Goal: Transaction & Acquisition: Purchase product/service

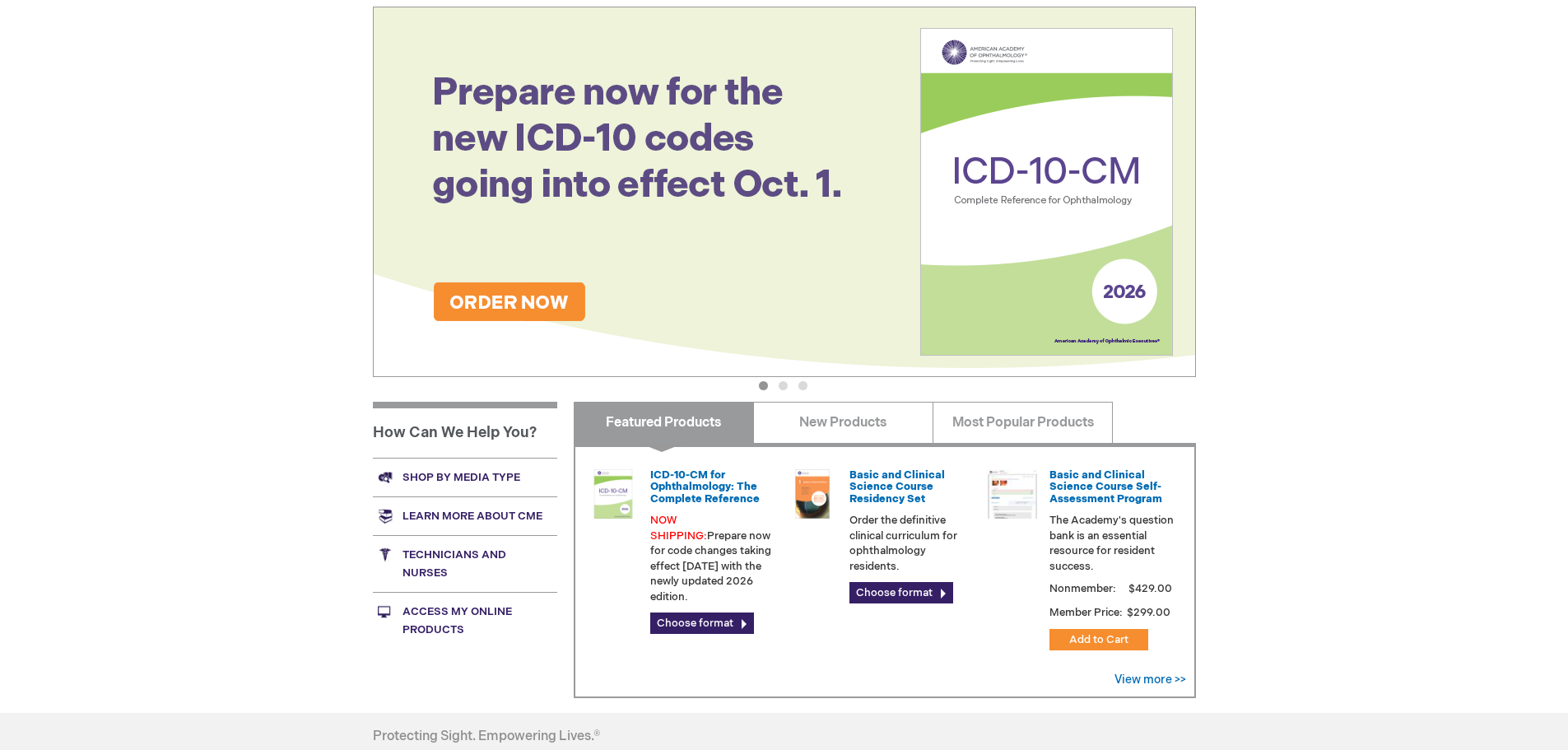
scroll to position [329, 0]
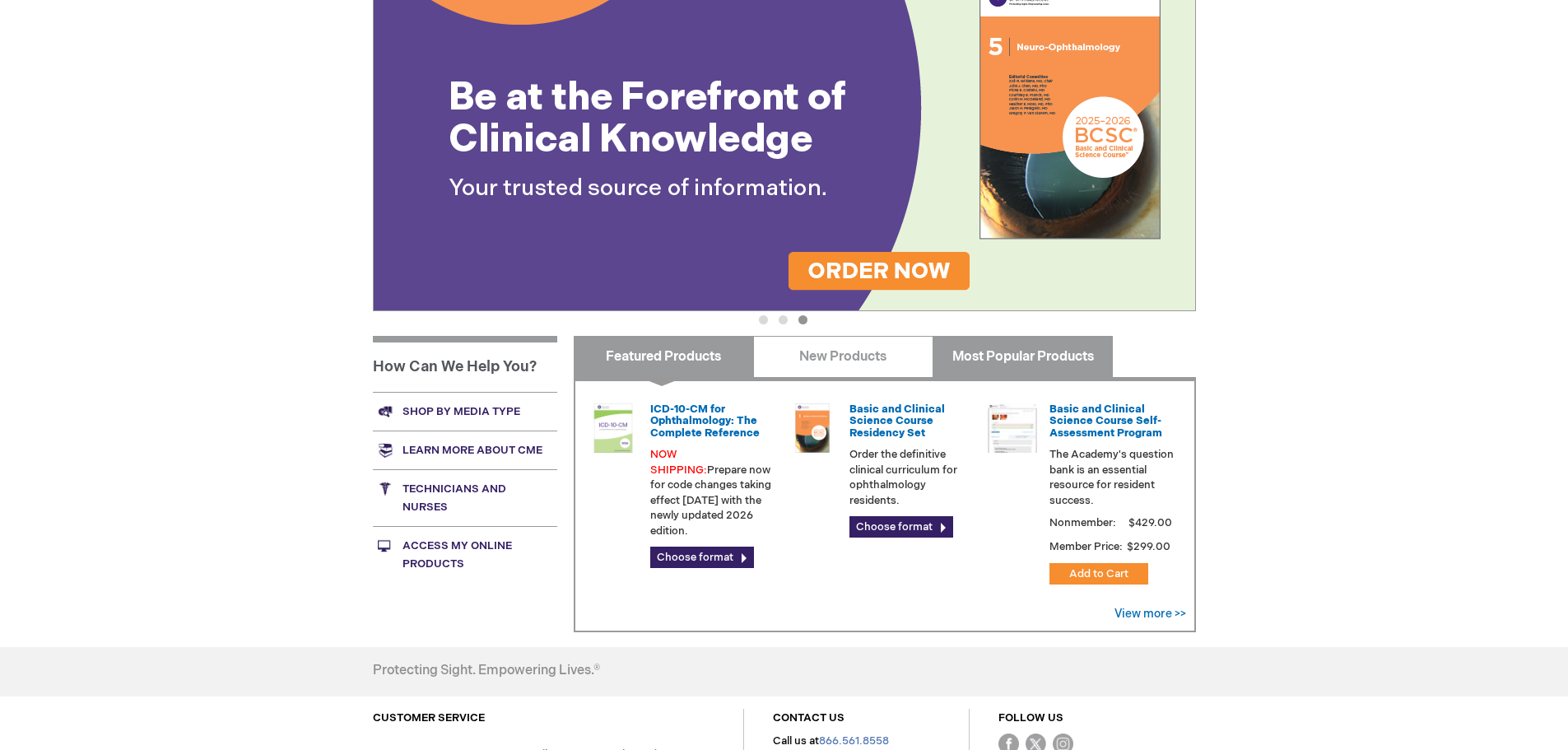
click at [1088, 351] on link "Most Popular Products" at bounding box center [1023, 357] width 180 height 41
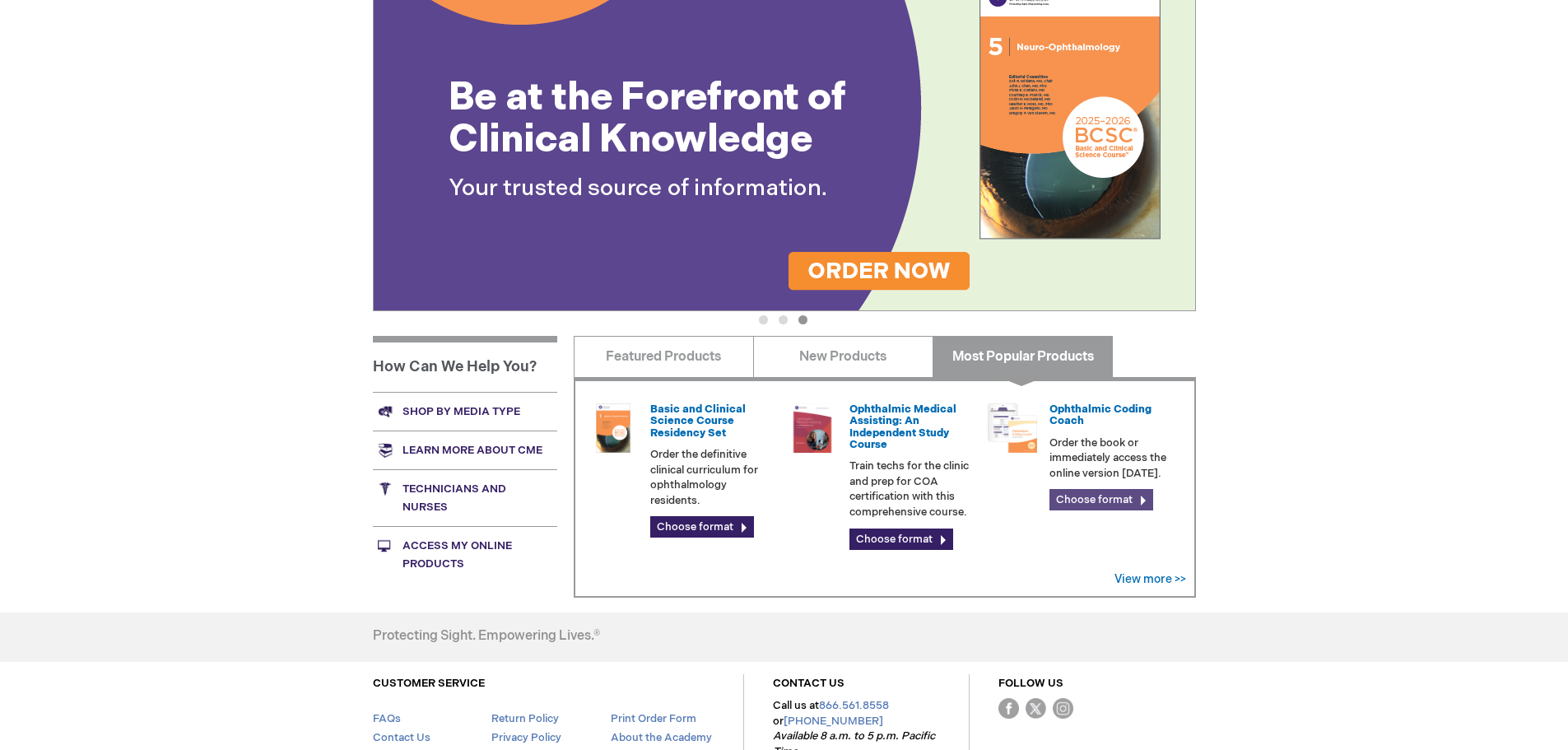
click at [1114, 499] on link "Choose format" at bounding box center [1100, 499] width 103 height 21
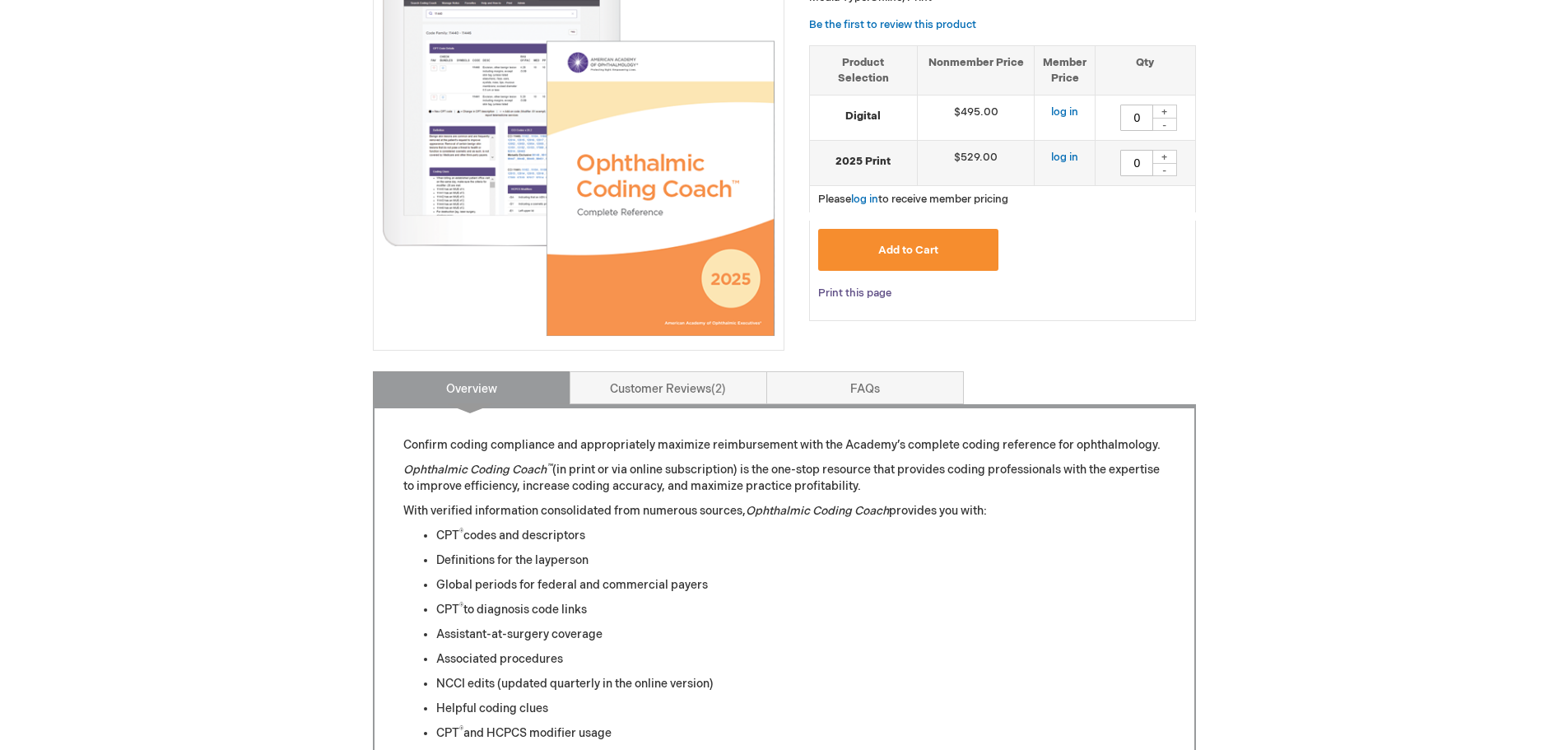
scroll to position [82, 0]
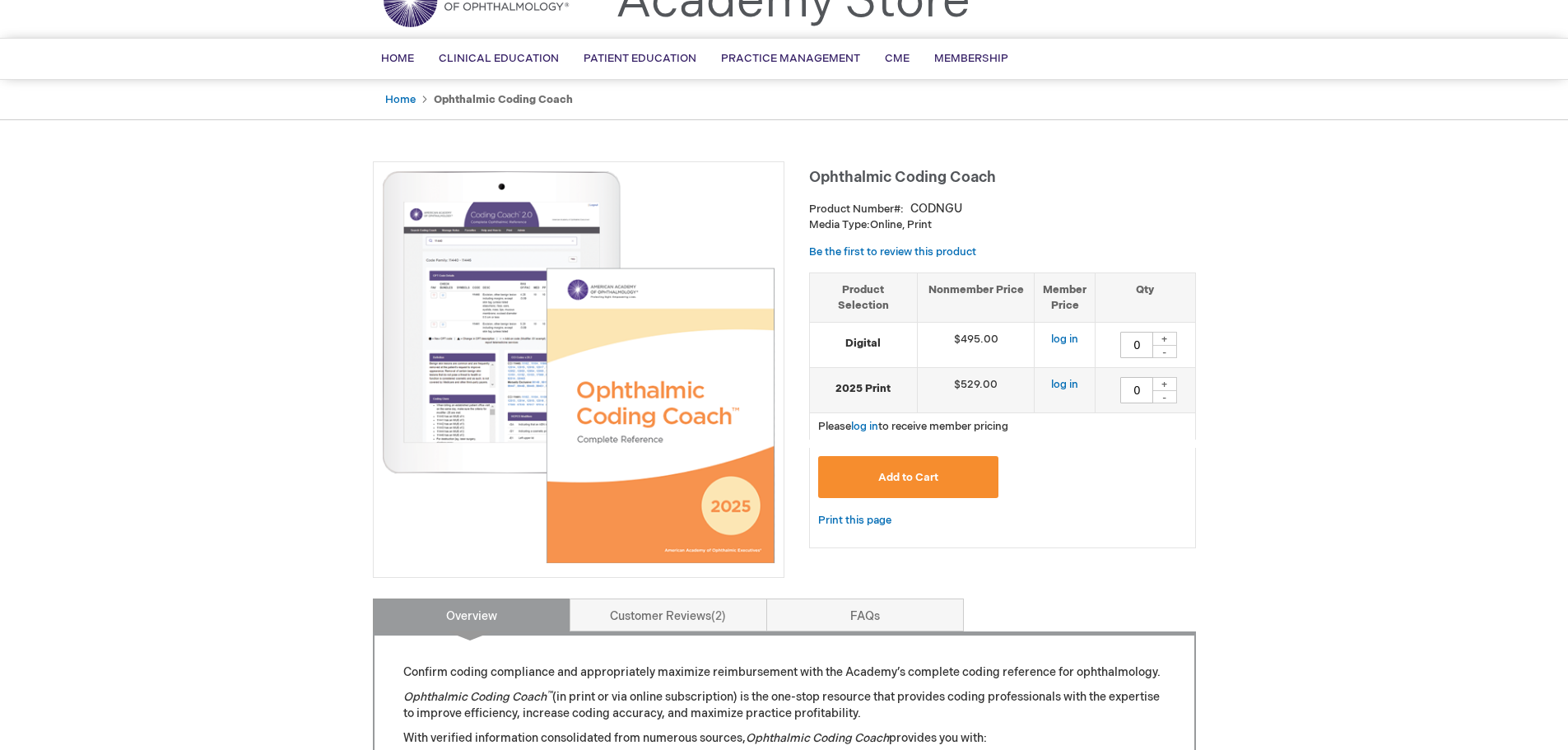
click at [1171, 343] on div "+" at bounding box center [1164, 339] width 25 height 14
type input "1"
click at [934, 489] on button "Add to Cart" at bounding box center [909, 476] width 181 height 42
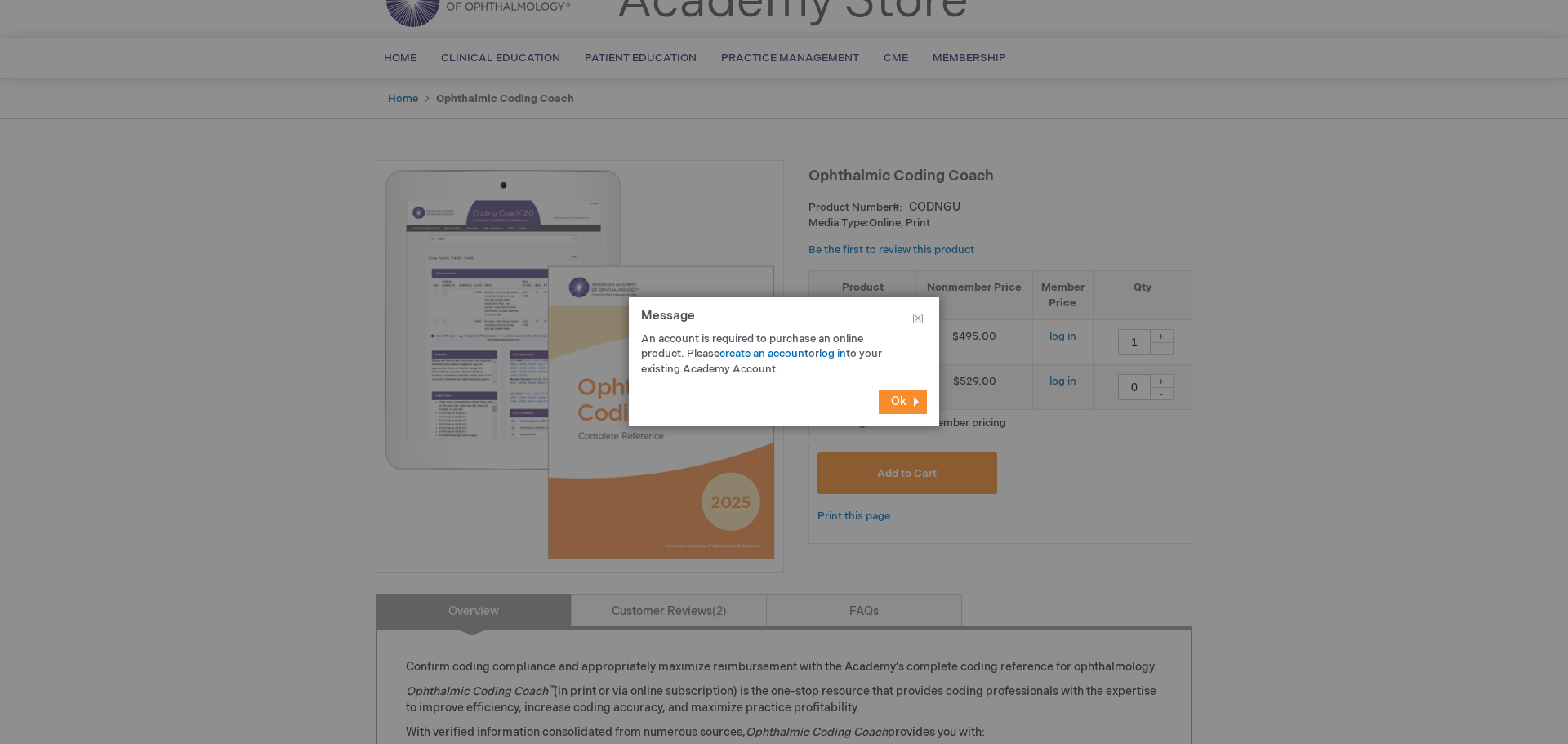
click at [908, 415] on footer "Ok" at bounding box center [784, 402] width 311 height 49
click at [910, 409] on button "Ok" at bounding box center [903, 401] width 48 height 25
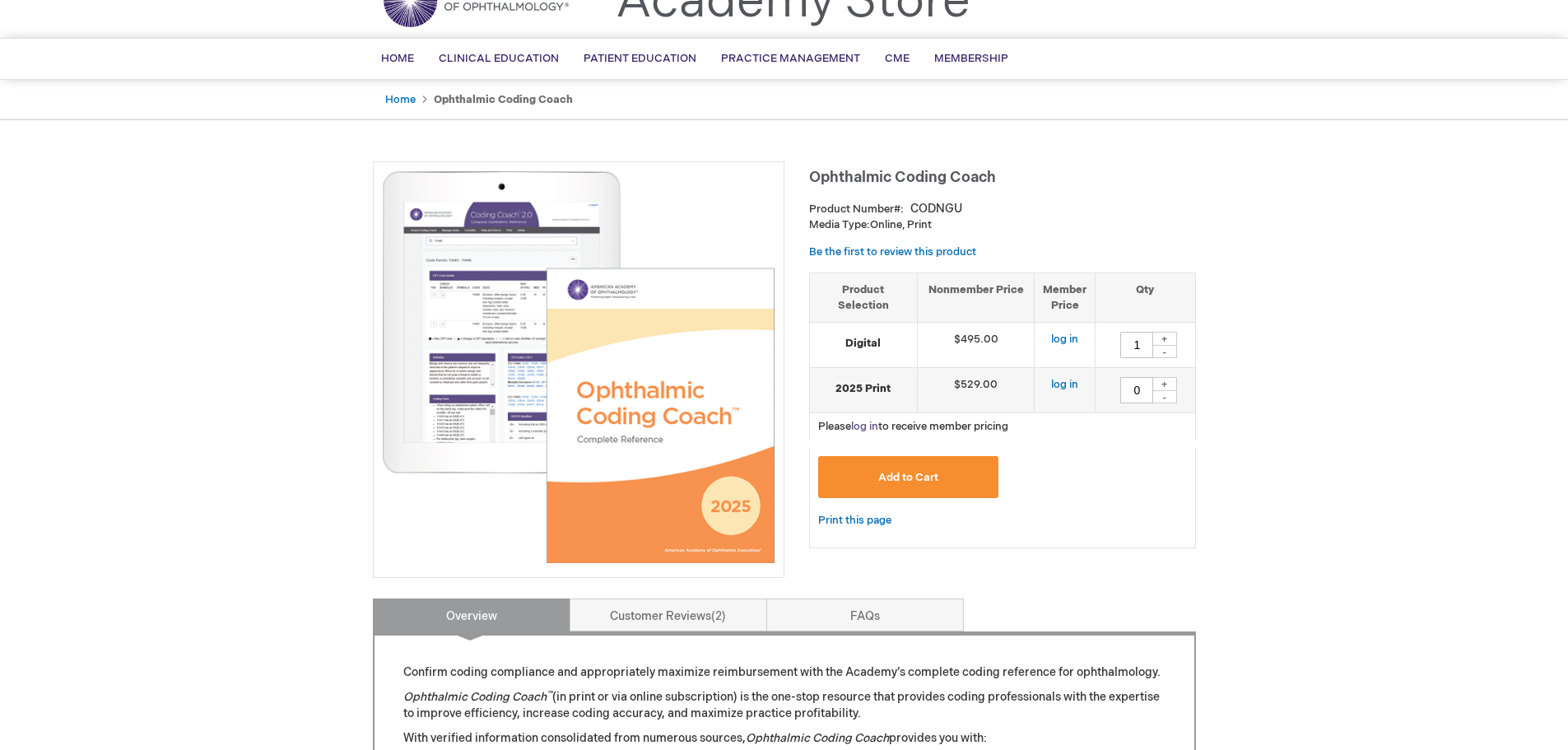
click at [869, 424] on link "log in" at bounding box center [864, 426] width 27 height 13
